Goal: Task Accomplishment & Management: Manage account settings

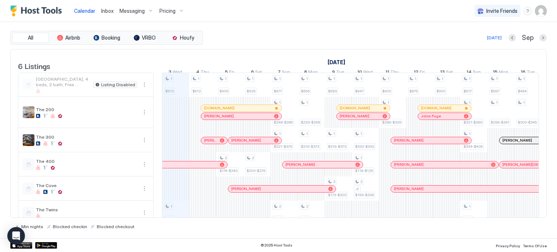
scroll to position [0, 732]
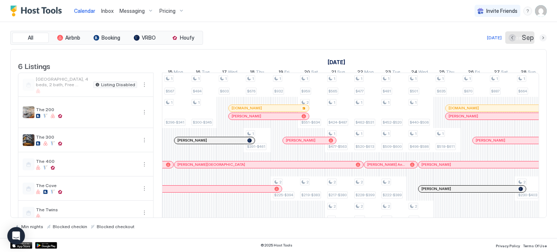
click at [543, 37] on button "Next month" at bounding box center [543, 37] width 7 height 7
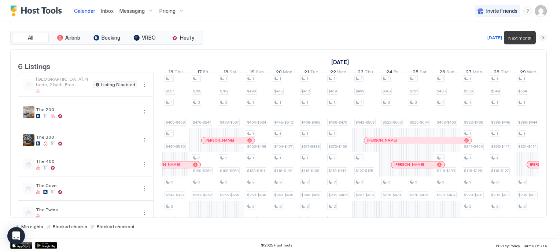
scroll to position [0, 407]
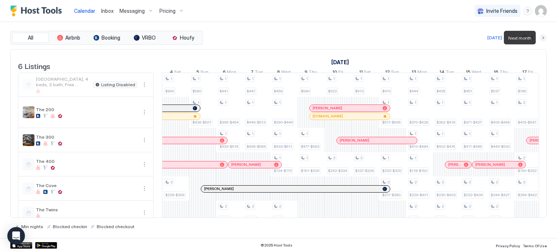
click at [543, 37] on button "Next month" at bounding box center [543, 37] width 7 height 7
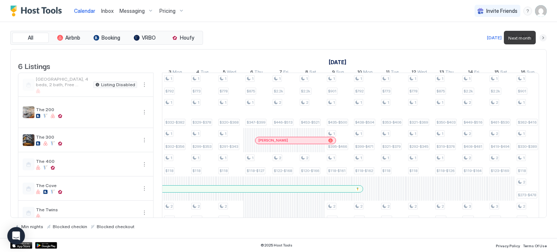
click at [543, 37] on button "Next month" at bounding box center [543, 37] width 7 height 7
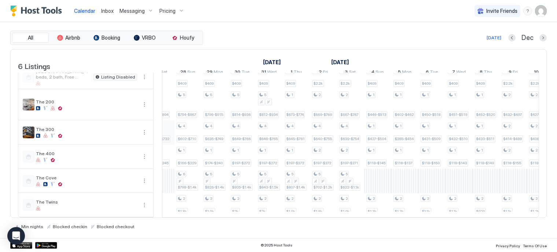
scroll to position [0, 0]
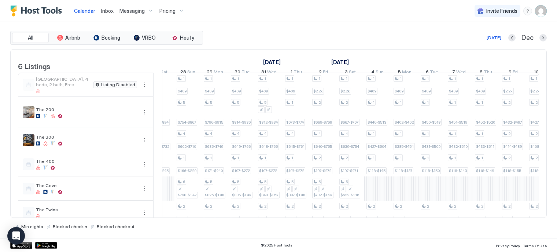
click at [538, 14] on img "User profile" at bounding box center [541, 11] width 12 height 12
click at [457, 43] on div "Settings" at bounding box center [470, 41] width 29 height 7
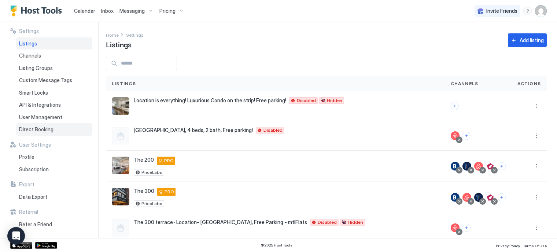
click at [47, 129] on span "Direct Booking" at bounding box center [36, 129] width 34 height 7
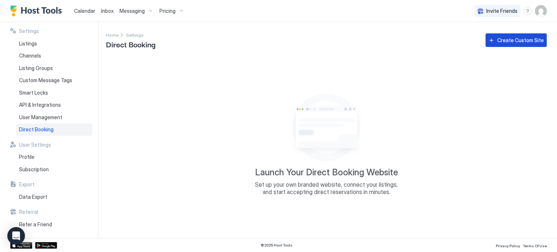
click at [515, 42] on div "Create Custom Site" at bounding box center [520, 40] width 47 height 8
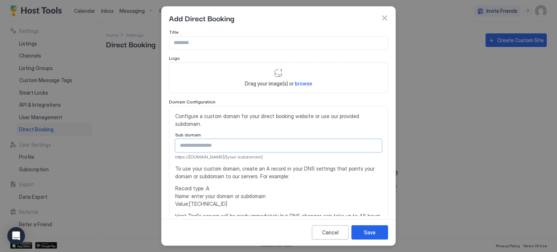
click at [201, 143] on input "Input Field" at bounding box center [279, 145] width 206 height 12
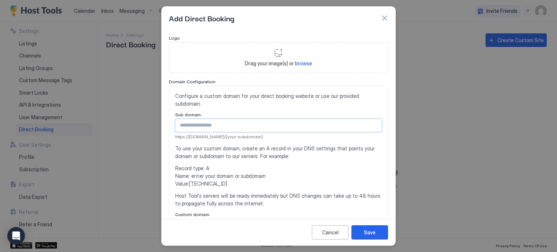
scroll to position [23, 0]
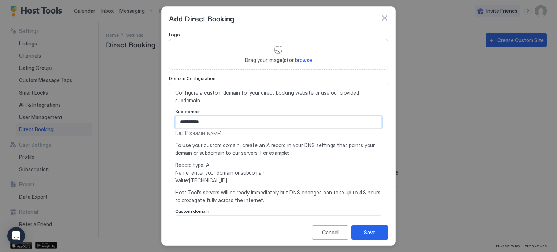
type input "**********"
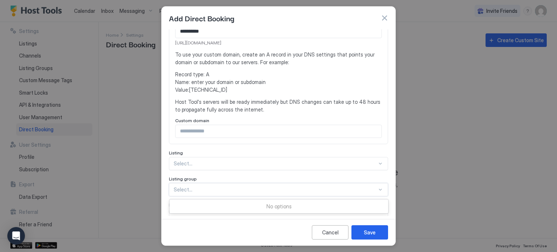
scroll to position [142, 0]
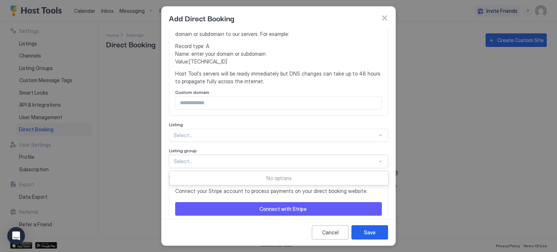
click at [203, 185] on div "**********" at bounding box center [278, 70] width 219 height 366
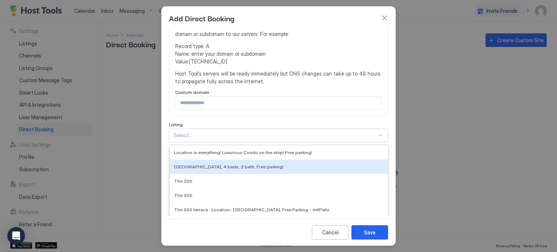
scroll to position [176, 0]
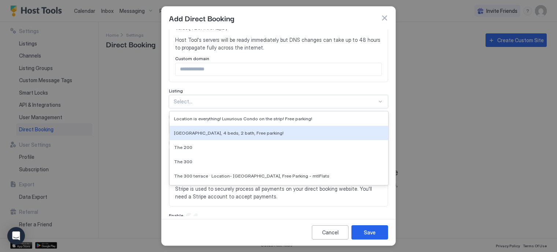
click at [206, 108] on div "11 results available. Use Up and Down to choose options, press Enter to select …" at bounding box center [278, 101] width 219 height 13
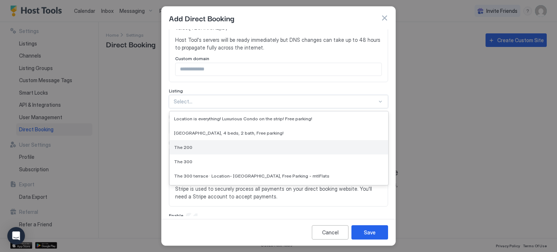
click at [186, 145] on span "The 200" at bounding box center [183, 146] width 18 height 5
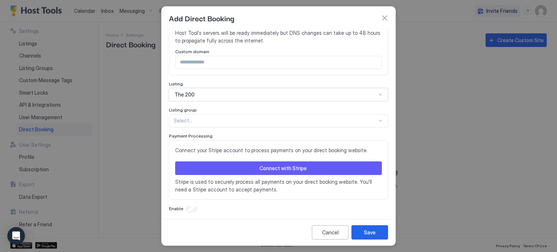
scroll to position [186, 0]
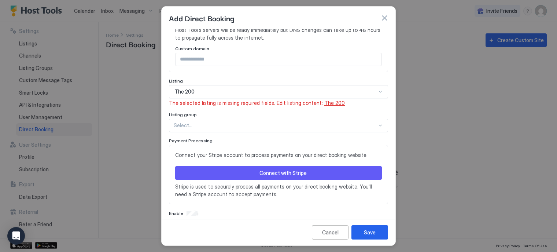
click at [324, 104] on span "The 200" at bounding box center [334, 103] width 21 height 6
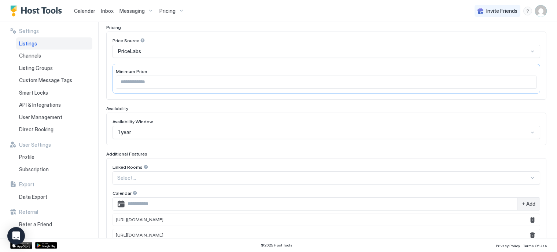
scroll to position [86, 0]
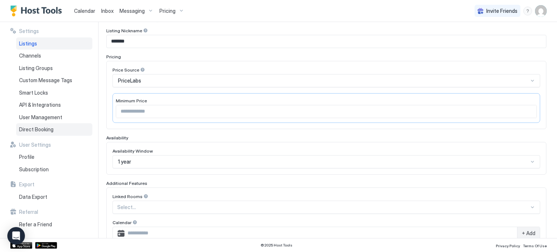
click at [47, 128] on span "Direct Booking" at bounding box center [36, 129] width 34 height 7
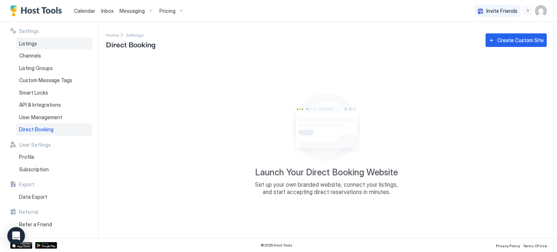
click at [27, 46] on span "Listings" at bounding box center [28, 43] width 18 height 7
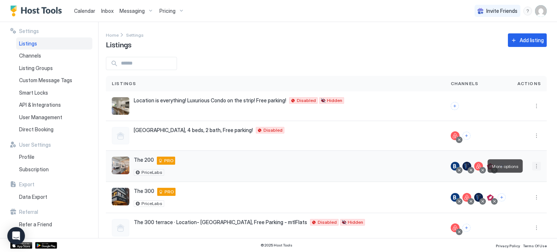
click at [532, 165] on button "More options" at bounding box center [536, 166] width 9 height 9
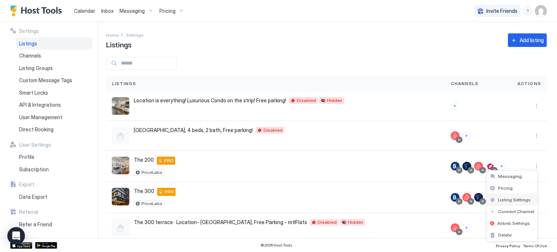
click at [507, 198] on span "Listing Settings" at bounding box center [514, 199] width 33 height 5
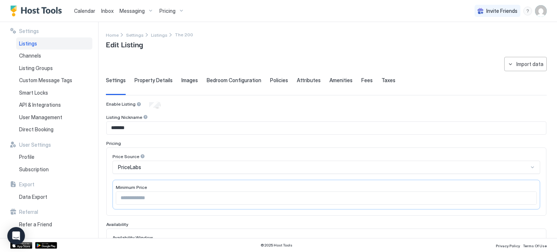
click at [185, 79] on span "Images" at bounding box center [189, 80] width 16 height 7
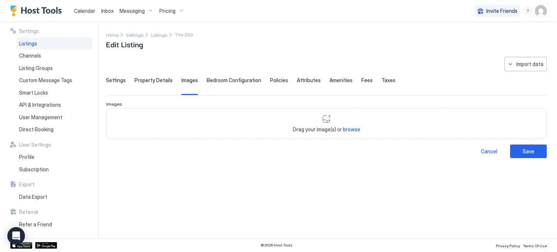
click at [157, 79] on span "Property Details" at bounding box center [154, 80] width 38 height 7
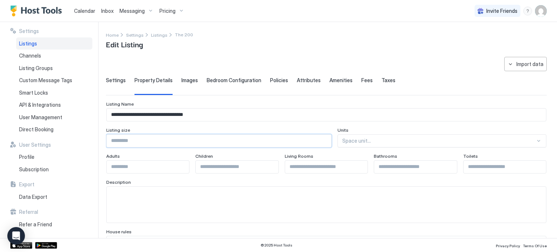
click at [205, 141] on input "Input Field" at bounding box center [219, 141] width 225 height 12
click at [243, 82] on span "Bedroom Configuration" at bounding box center [234, 80] width 55 height 7
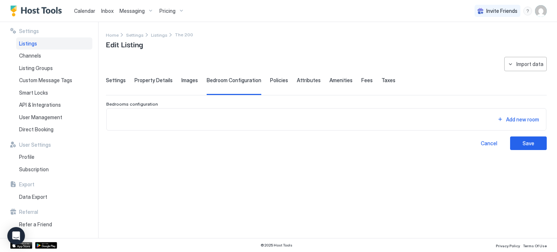
click at [270, 79] on span "Policies" at bounding box center [279, 80] width 18 height 7
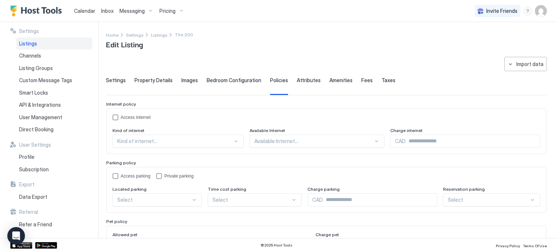
click at [111, 13] on span "Inbox" at bounding box center [107, 11] width 12 height 6
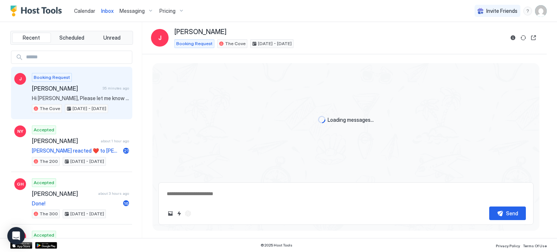
scroll to position [139, 0]
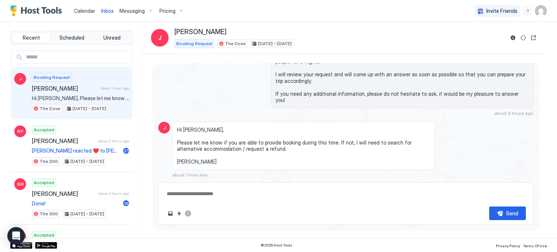
type textarea "*"
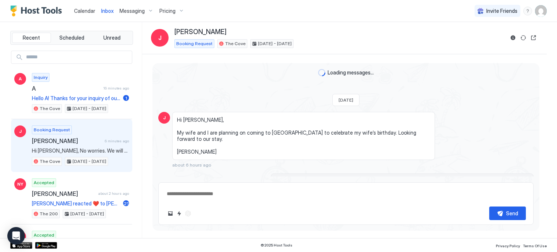
type textarea "*"
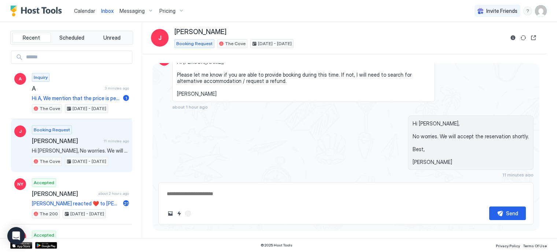
click at [84, 13] on span "Calendar" at bounding box center [84, 11] width 21 height 6
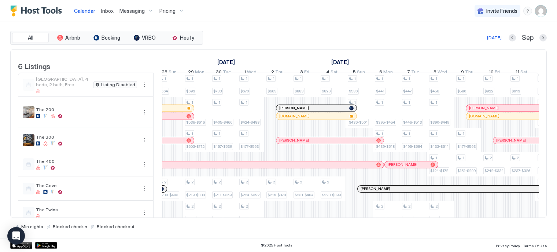
scroll to position [0, 874]
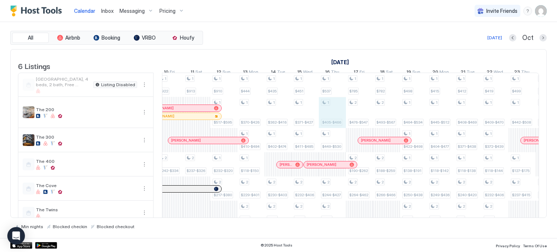
click at [335, 122] on div "1 $656 1 $233-$268 1 $316-$373 2 $750 1 $683 1 $316-$373 2 $173-$303 1 $647 1 $…" at bounding box center [20, 149] width 1465 height 152
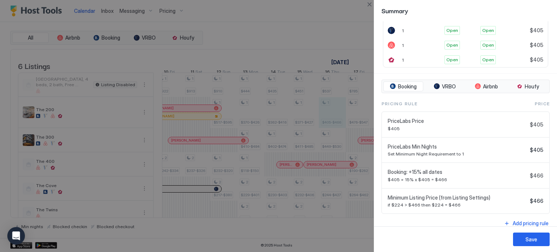
scroll to position [203, 0]
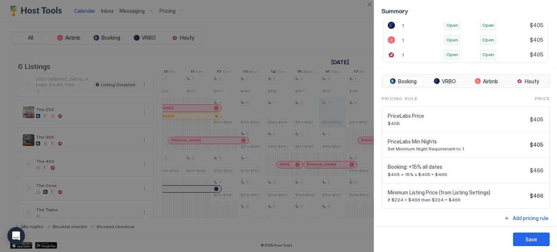
click at [263, 38] on div at bounding box center [278, 126] width 557 height 252
click at [175, 12] on div at bounding box center [278, 126] width 557 height 252
click at [369, 5] on button "Close" at bounding box center [369, 4] width 9 height 9
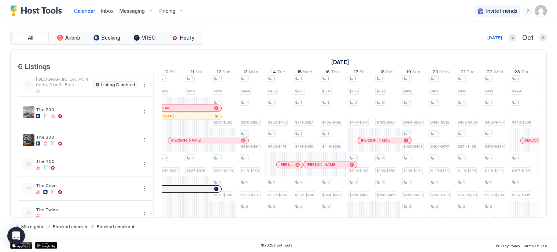
click at [174, 10] on div "Pricing" at bounding box center [172, 11] width 31 height 12
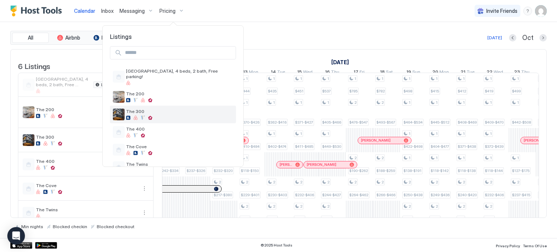
scroll to position [12, 0]
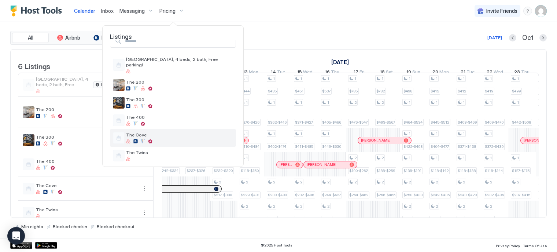
click at [128, 132] on span "The Cove" at bounding box center [179, 134] width 107 height 5
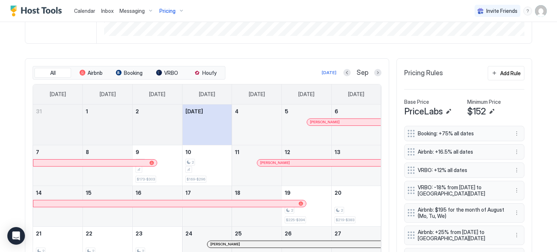
scroll to position [187, 0]
click at [374, 74] on button "Next month" at bounding box center [377, 73] width 7 height 7
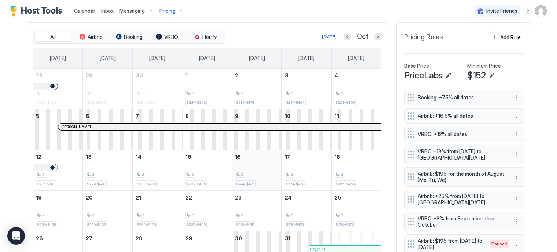
scroll to position [224, 0]
click at [254, 178] on div "2 $244-$427" at bounding box center [257, 169] width 44 height 34
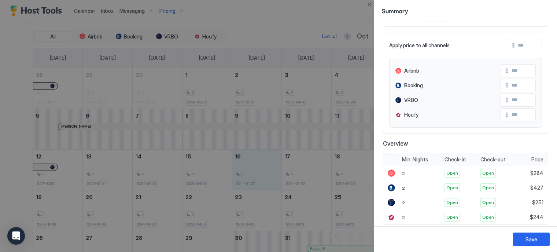
scroll to position [24, 0]
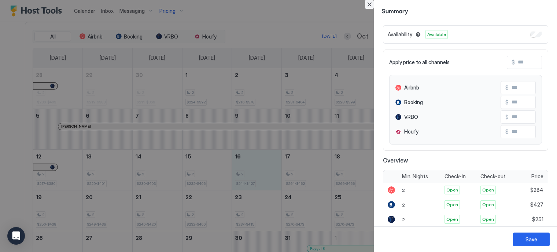
click at [369, 4] on button "Close" at bounding box center [369, 4] width 9 height 9
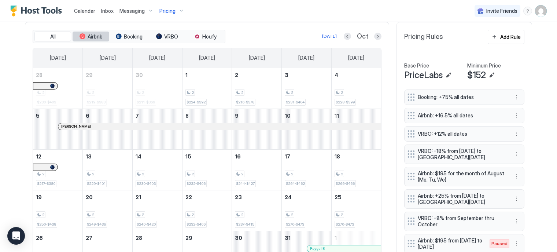
click at [88, 35] on span "Airbnb" at bounding box center [95, 36] width 15 height 7
click at [195, 178] on div "2 $270" at bounding box center [207, 169] width 44 height 34
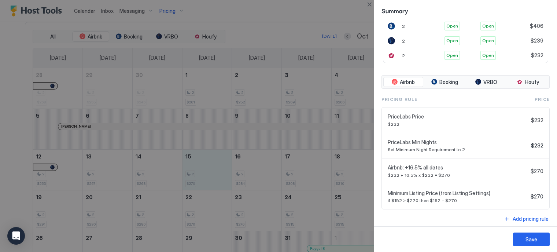
scroll to position [203, 0]
click at [368, 1] on button "Close" at bounding box center [369, 4] width 9 height 9
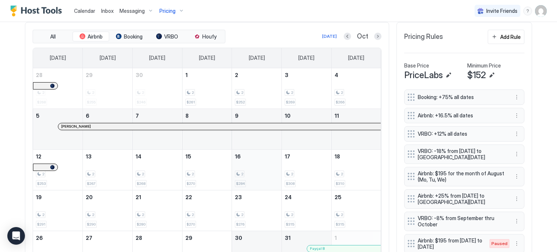
click at [259, 183] on div "2 $284" at bounding box center [257, 169] width 44 height 34
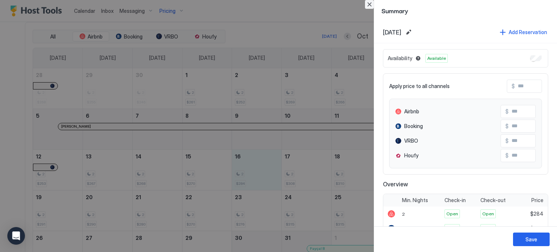
click at [367, 4] on button "Close" at bounding box center [369, 4] width 9 height 9
